Goal: Task Accomplishment & Management: Complete application form

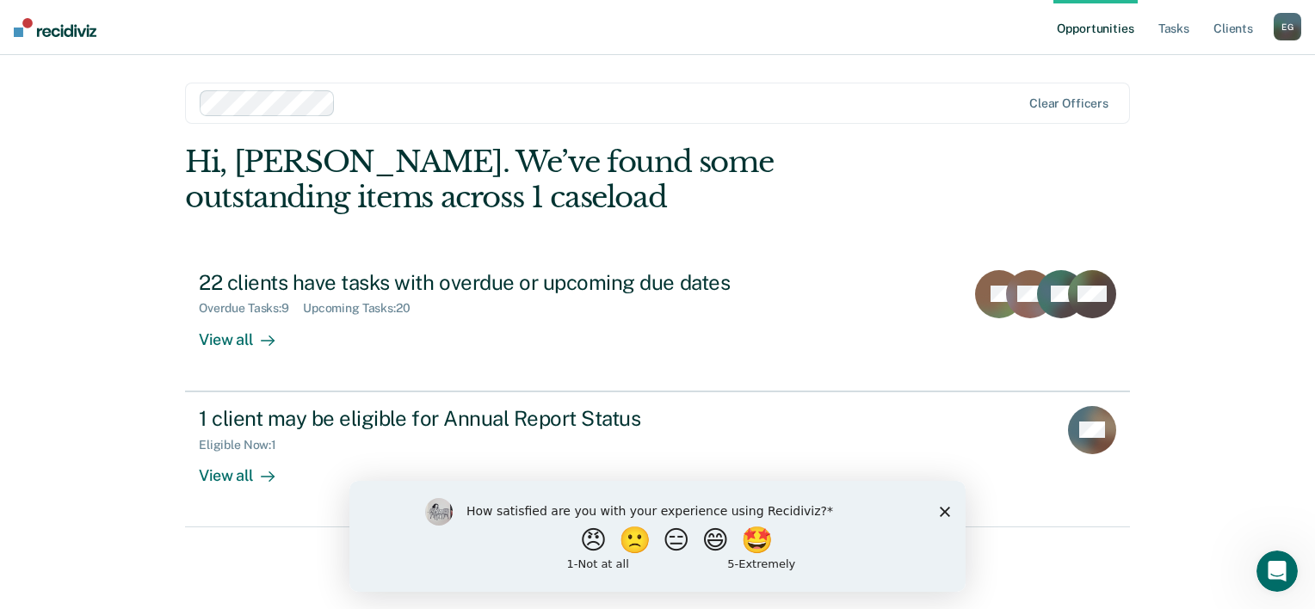
click at [943, 506] on icon "Close survey" at bounding box center [945, 511] width 10 height 10
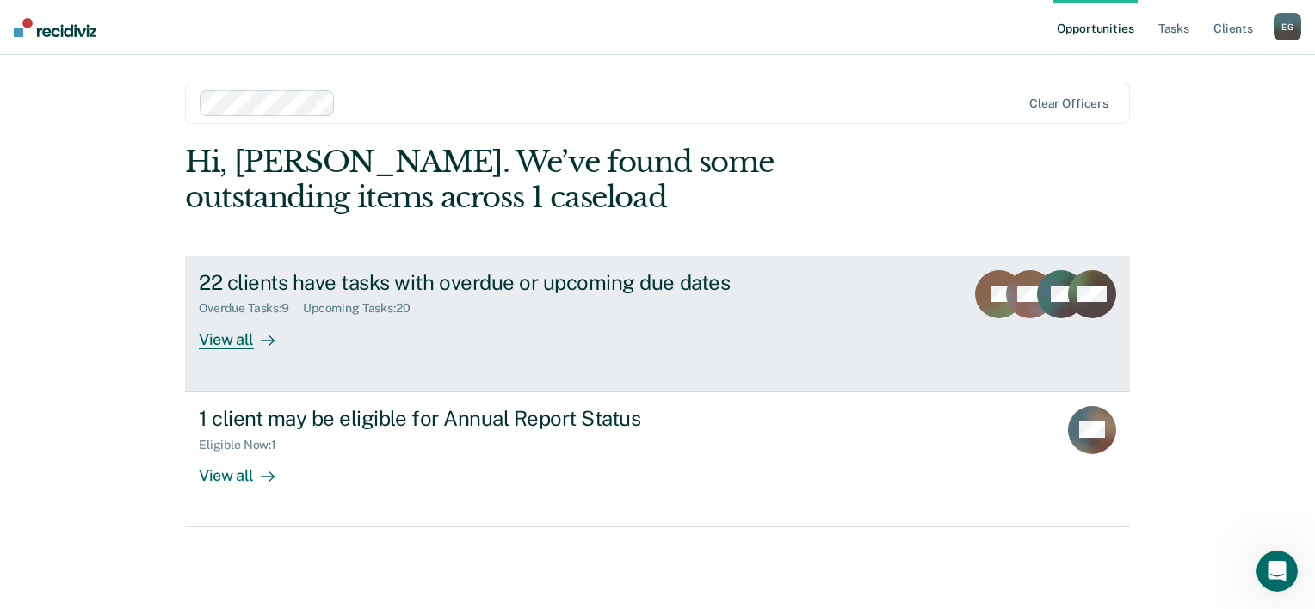
click at [225, 338] on div "View all" at bounding box center [247, 333] width 96 height 34
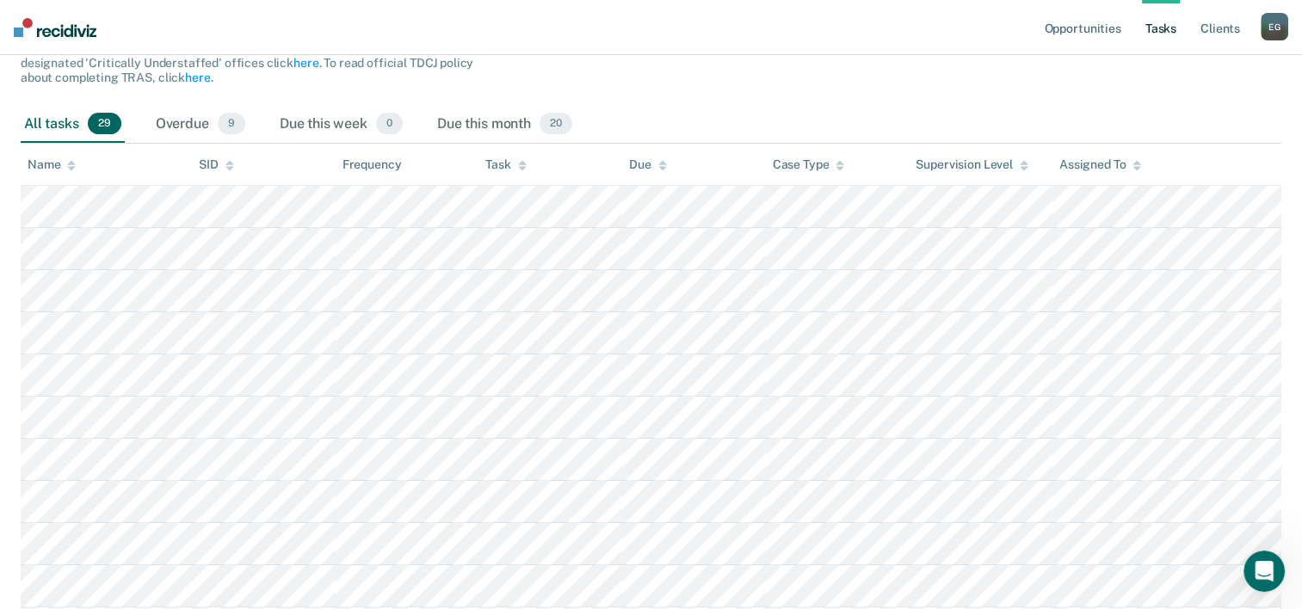
scroll to position [258, 0]
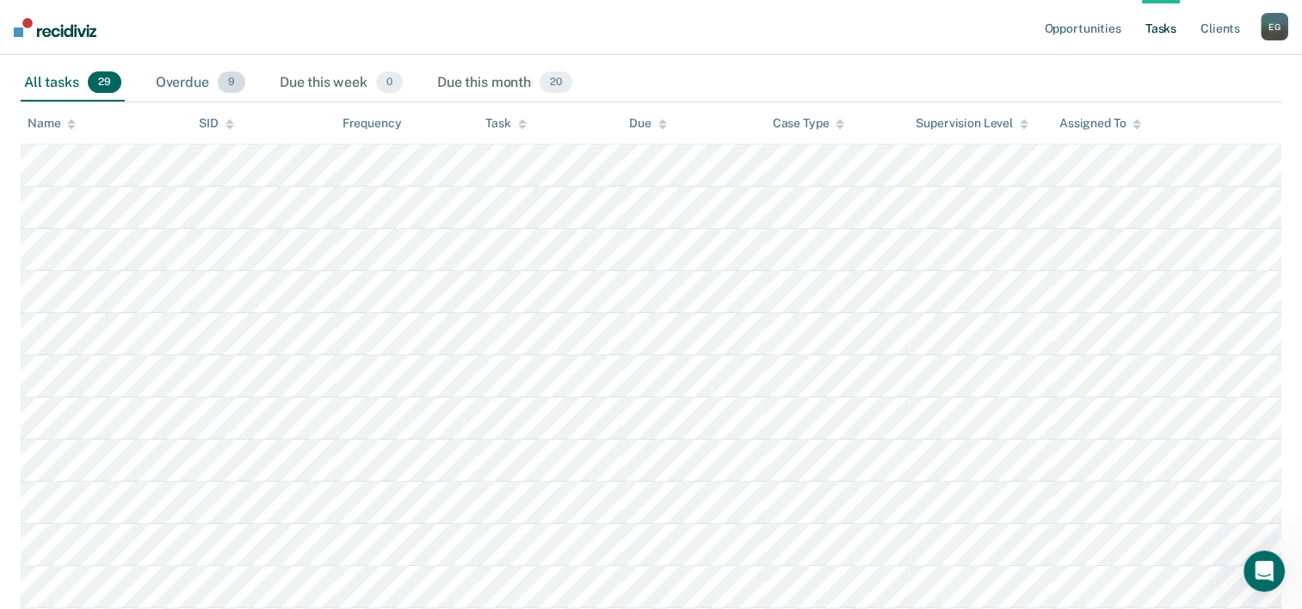
click at [182, 80] on div "Overdue 9" at bounding box center [200, 84] width 96 height 38
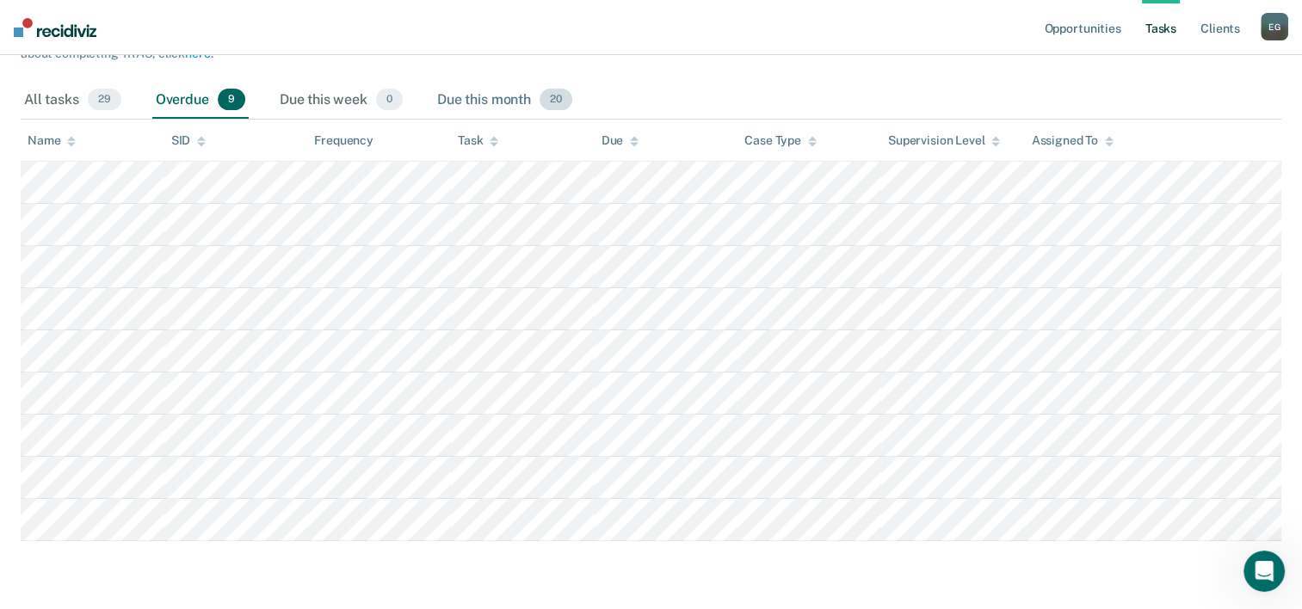
click at [469, 96] on div "Due this month 20" at bounding box center [505, 101] width 142 height 38
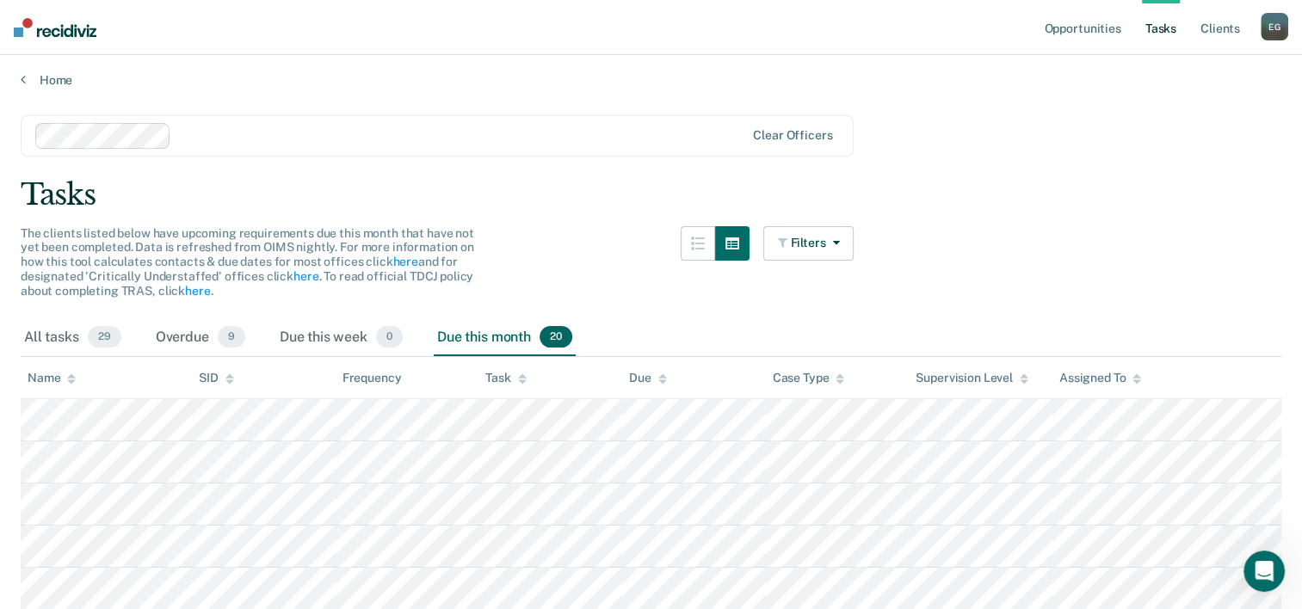
scroll to position [0, 0]
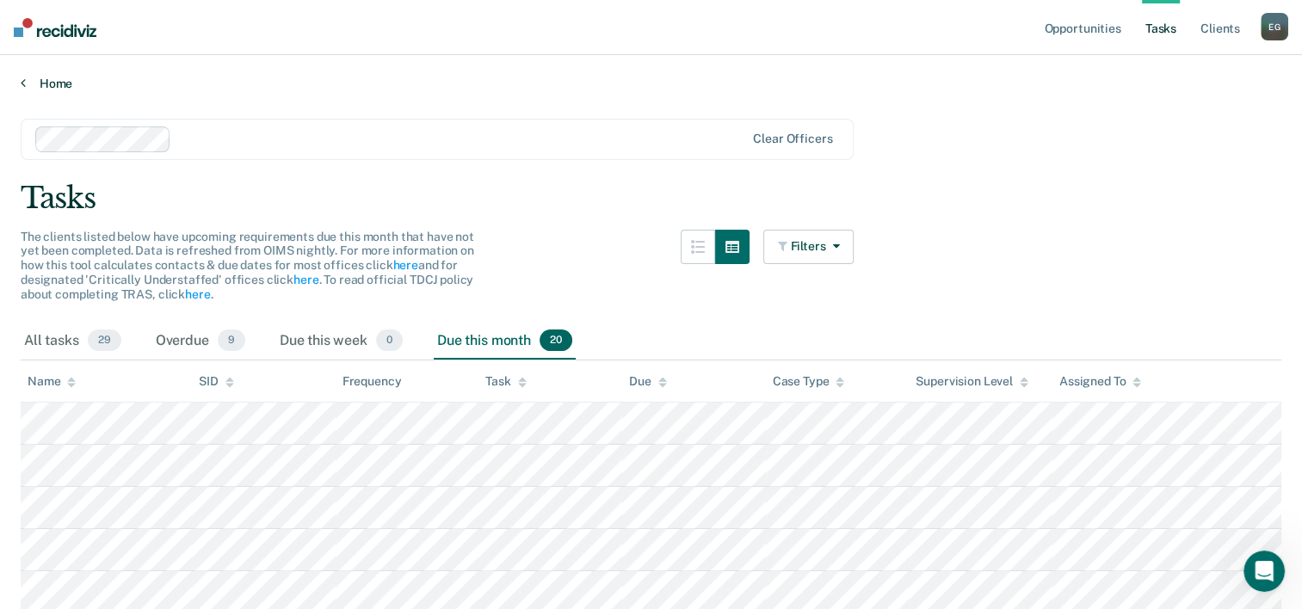
click at [53, 84] on link "Home" at bounding box center [651, 83] width 1261 height 15
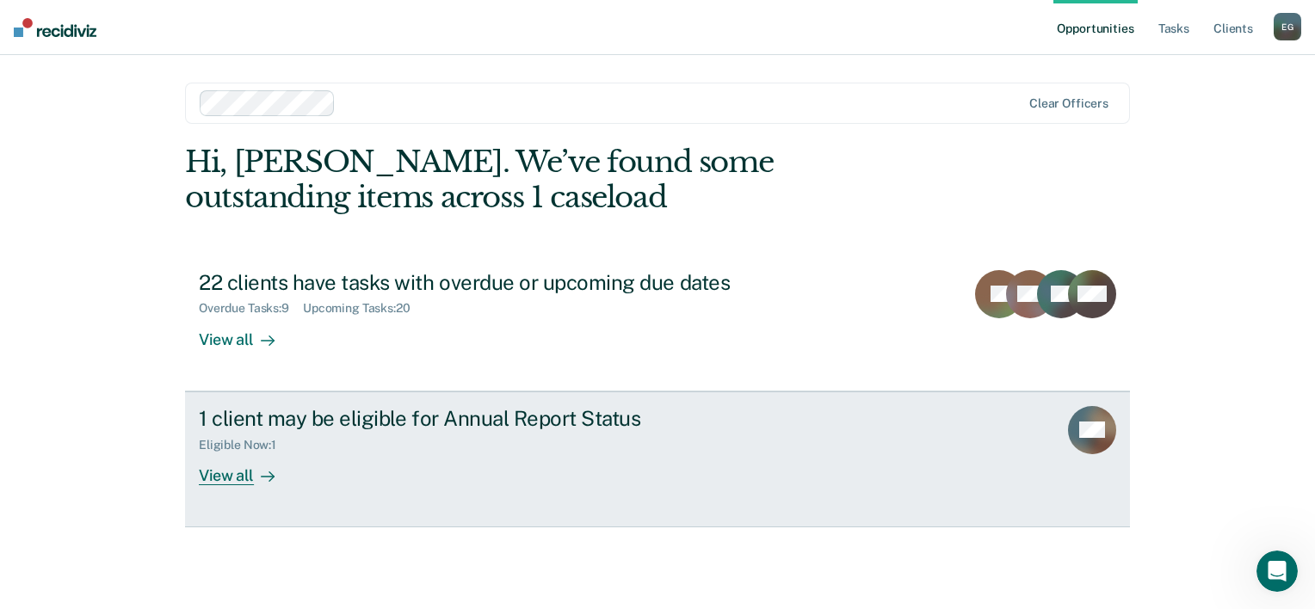
click at [224, 472] on div "View all" at bounding box center [247, 469] width 96 height 34
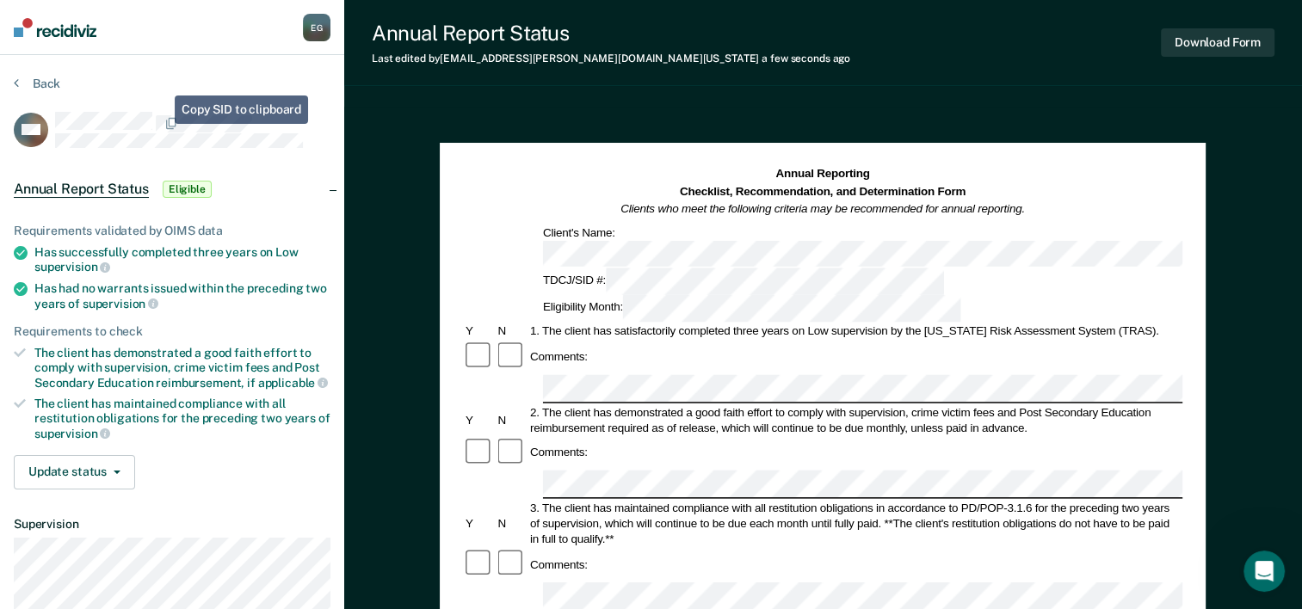
drag, startPoint x: 155, startPoint y: 121, endPoint x: 193, endPoint y: 49, distance: 80.9
click at [193, 49] on nav "[PERSON_NAME] E G Profile How it works Log Out" at bounding box center [172, 27] width 344 height 55
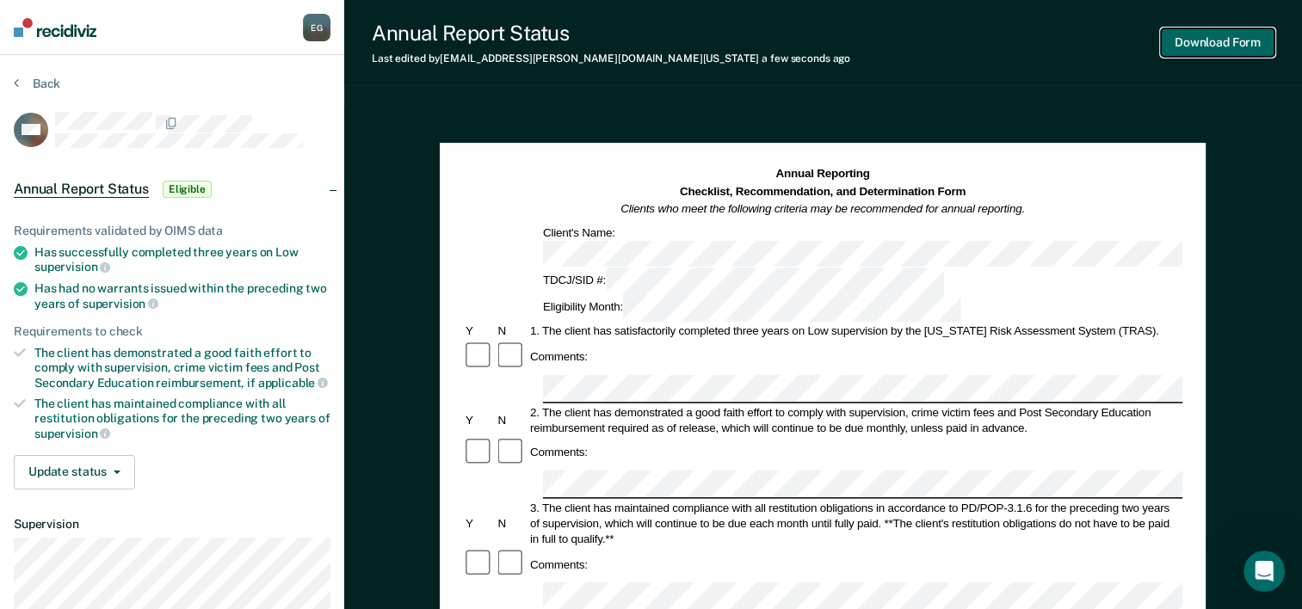
click at [1215, 34] on button "Download Form" at bounding box center [1218, 42] width 114 height 28
